Goal: Task Accomplishment & Management: Use online tool/utility

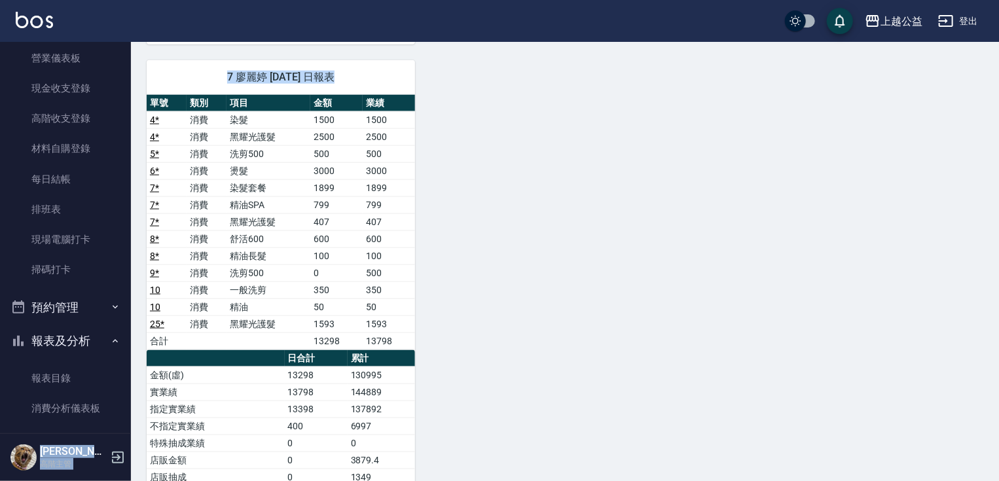
scroll to position [331, 0]
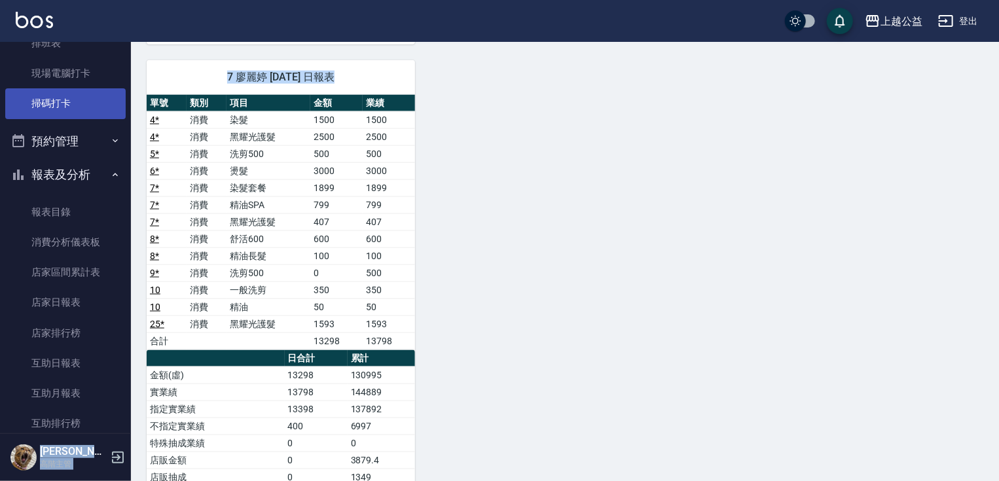
click at [60, 113] on link "掃碼打卡" at bounding box center [65, 103] width 120 height 30
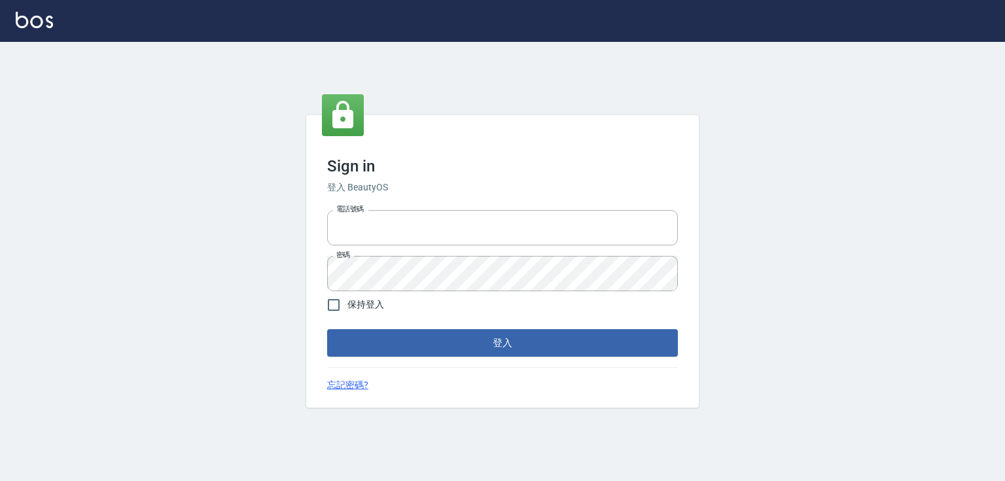
type input "0979268866"
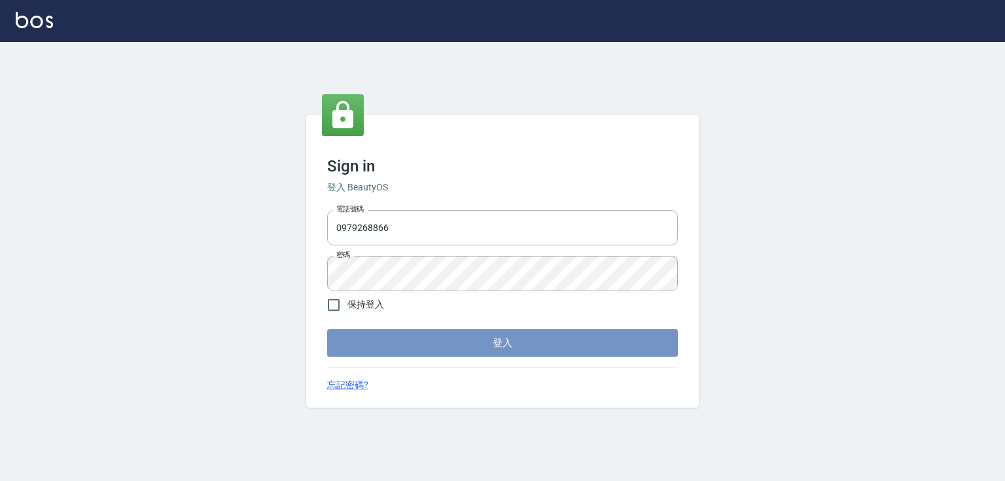
click at [428, 343] on button "登入" at bounding box center [502, 342] width 351 height 27
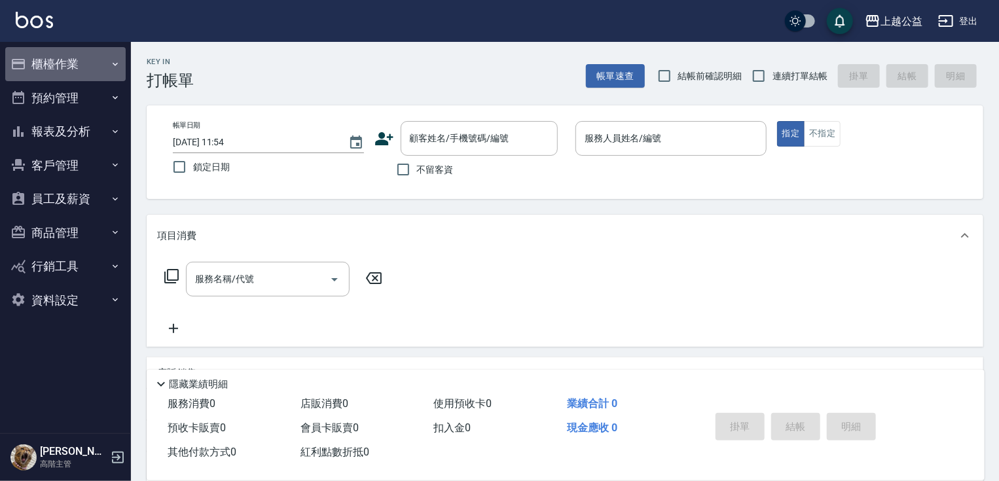
click at [90, 66] on button "櫃檯作業" at bounding box center [65, 64] width 120 height 34
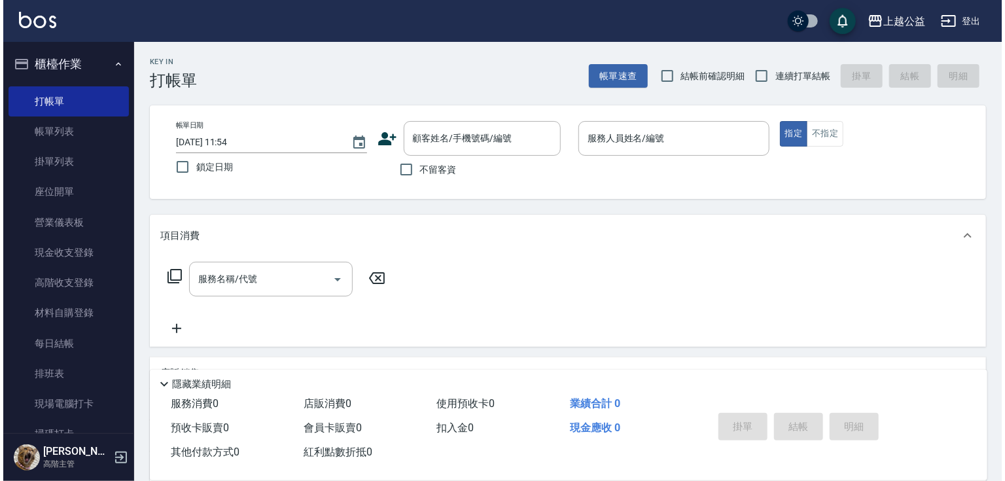
scroll to position [272, 0]
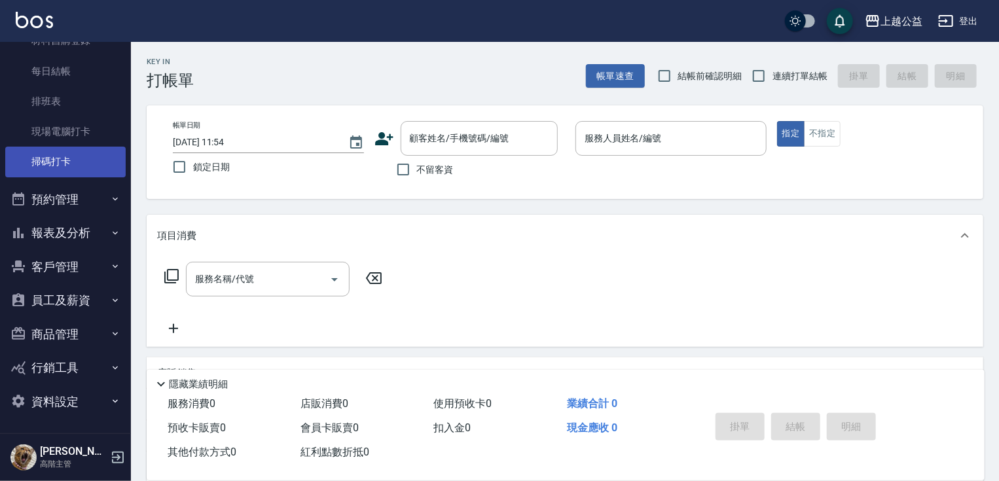
click at [59, 168] on link "掃碼打卡" at bounding box center [65, 162] width 120 height 30
